Goal: Transaction & Acquisition: Purchase product/service

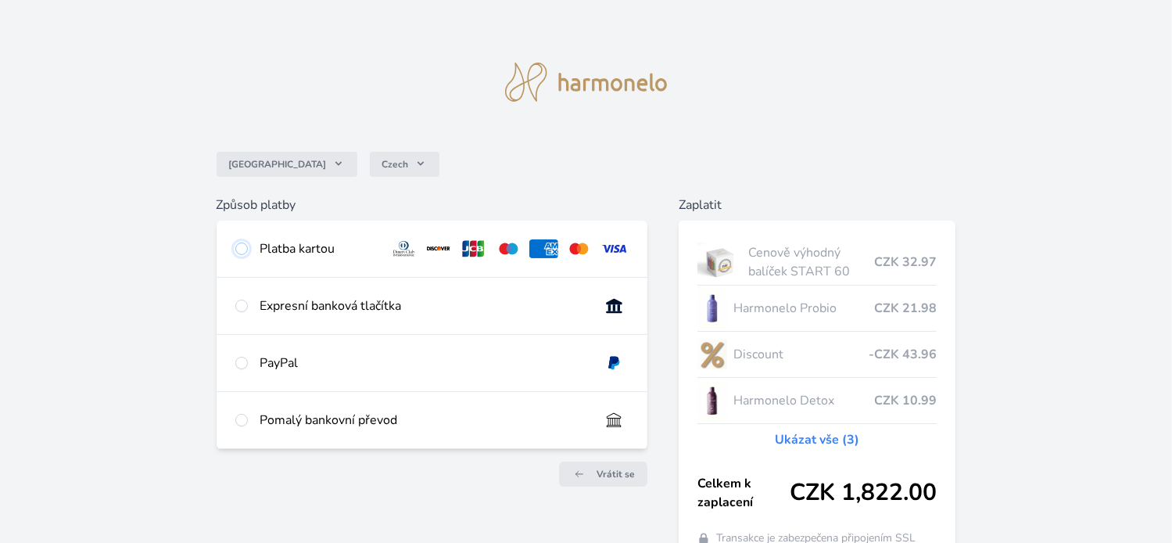
click at [241, 251] on input "radio" at bounding box center [241, 248] width 13 height 13
radio input "true"
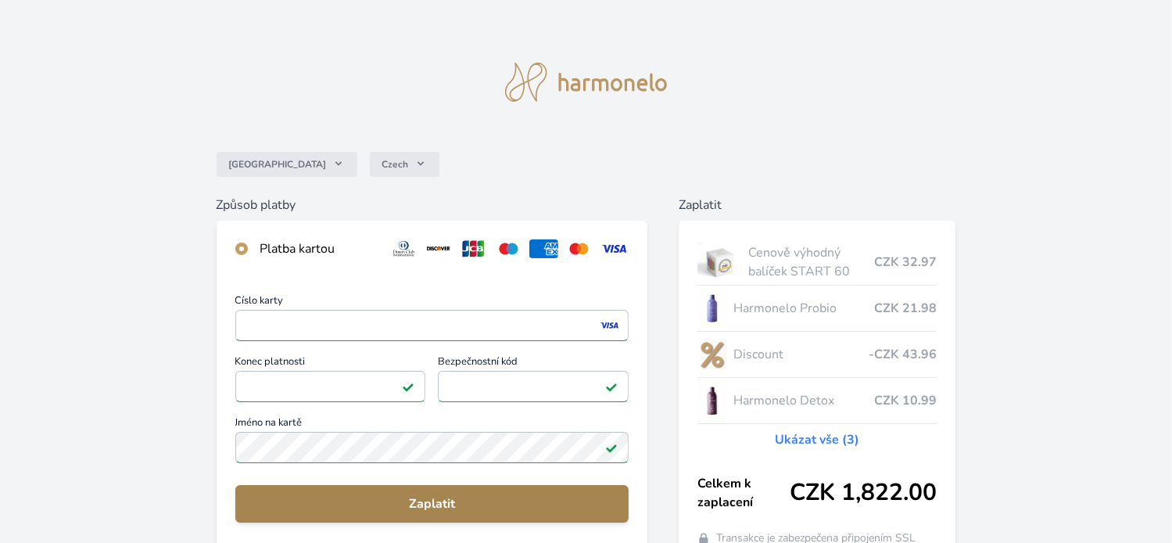
click at [471, 501] on span "Zaplatit" at bounding box center [432, 503] width 369 height 19
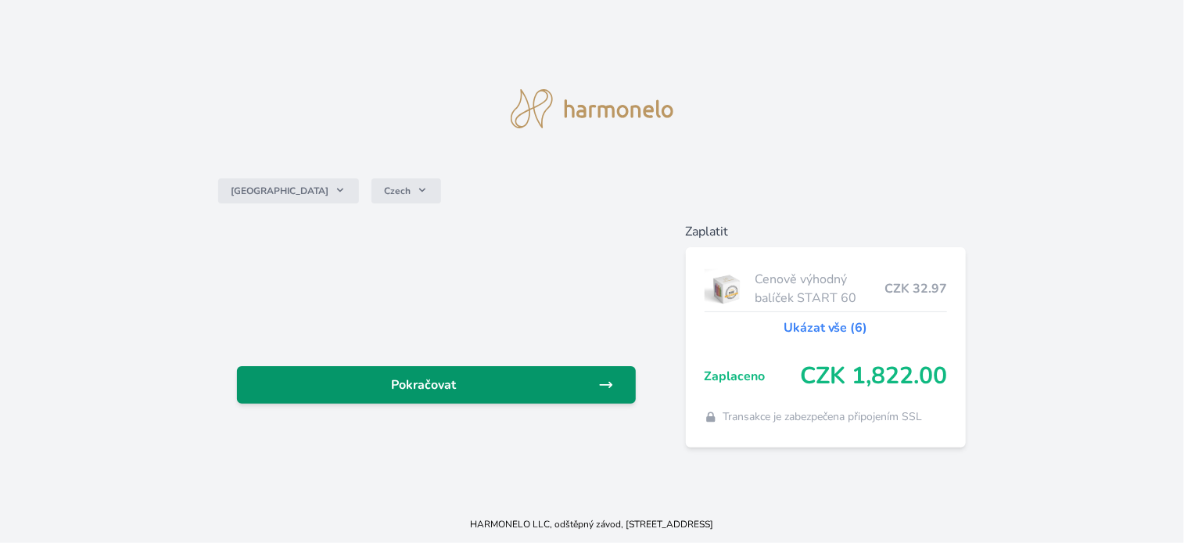
click at [431, 377] on span "Pokračovat" at bounding box center [423, 384] width 349 height 19
click at [431, 382] on span "Pokračovat" at bounding box center [423, 384] width 349 height 19
